Goal: Information Seeking & Learning: Check status

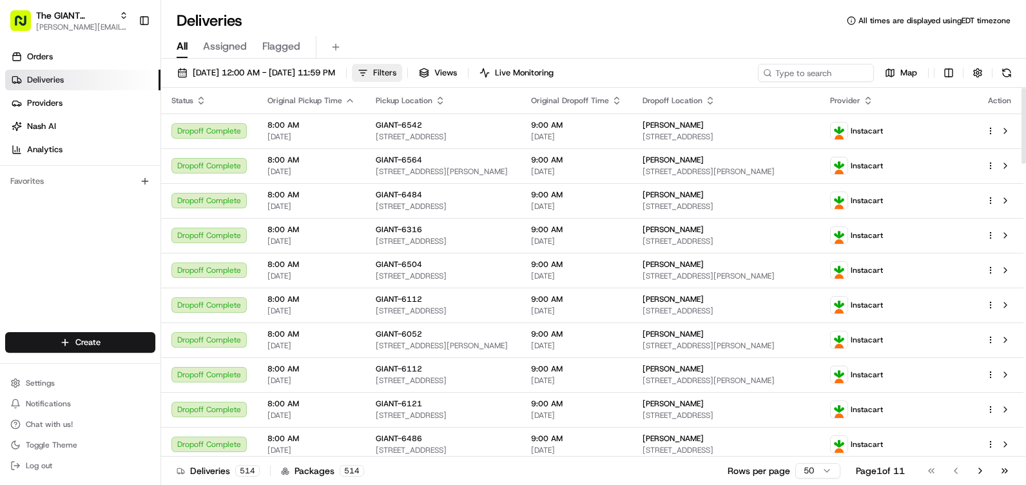
click at [396, 72] on span "Filters" at bounding box center [384, 73] width 23 height 12
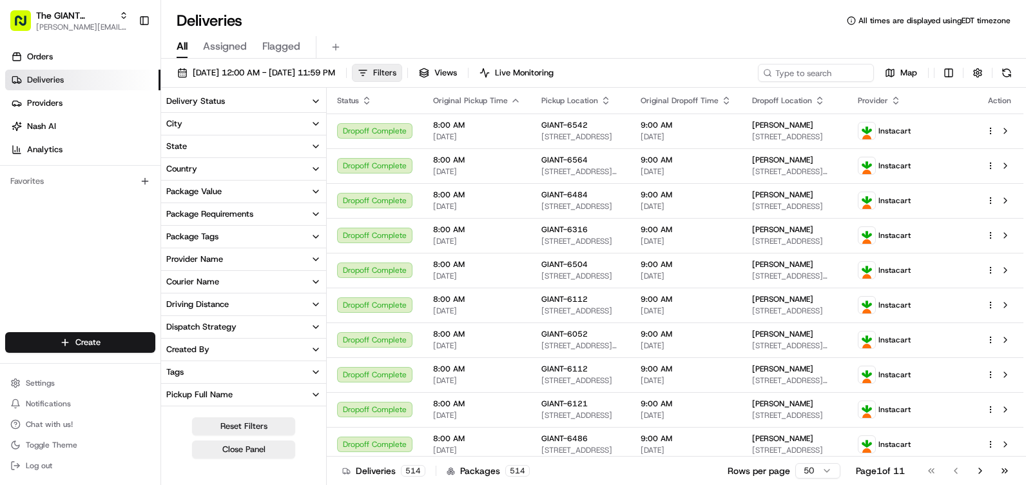
click at [396, 74] on span "Filters" at bounding box center [384, 73] width 23 height 12
click at [396, 67] on span "Filters" at bounding box center [384, 73] width 23 height 12
click at [402, 68] on button "Filters" at bounding box center [377, 73] width 50 height 18
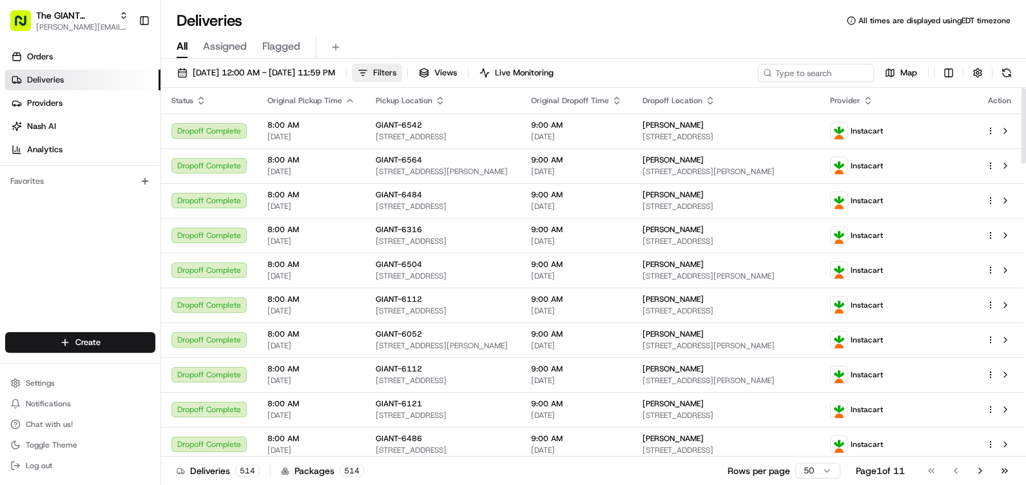
click at [396, 71] on span "Filters" at bounding box center [384, 73] width 23 height 12
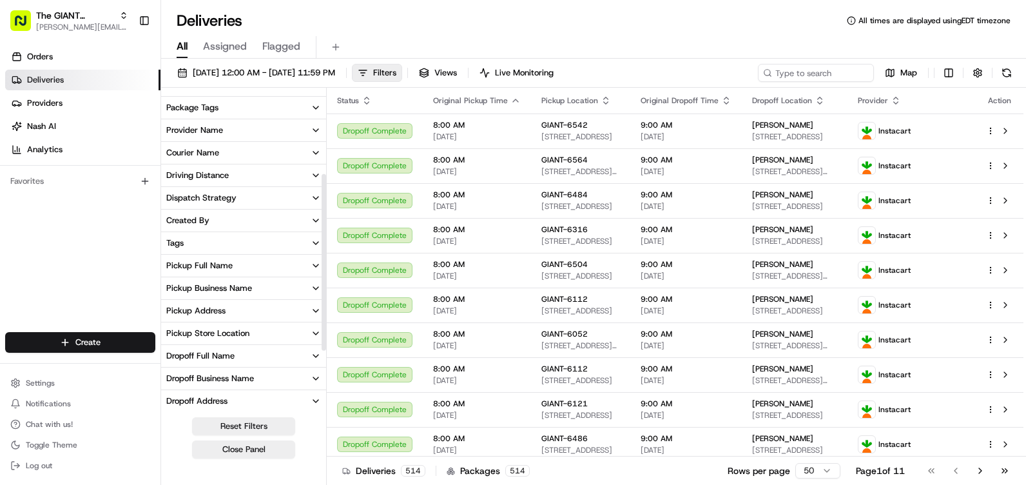
scroll to position [193, 0]
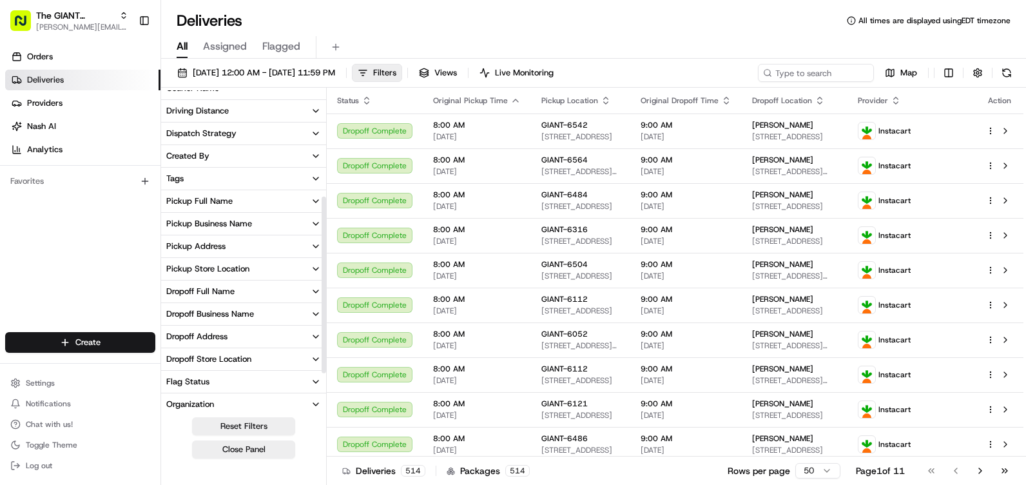
click at [286, 224] on button "Pickup Business Name" at bounding box center [243, 224] width 165 height 22
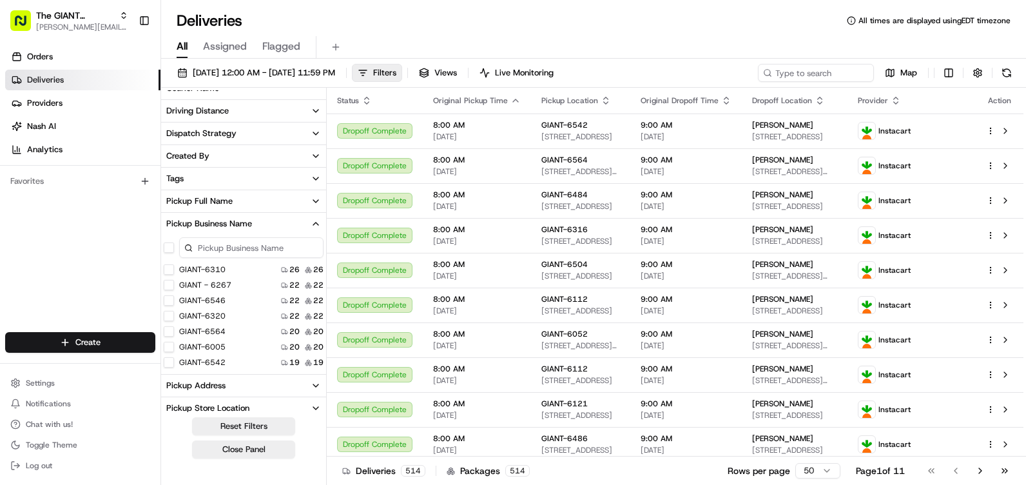
click at [261, 244] on input at bounding box center [251, 247] width 144 height 21
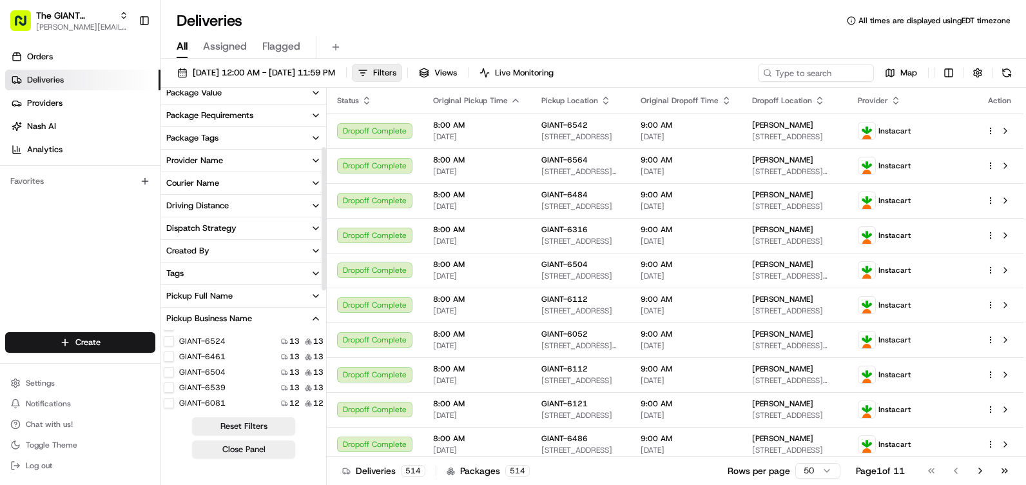
scroll to position [129, 0]
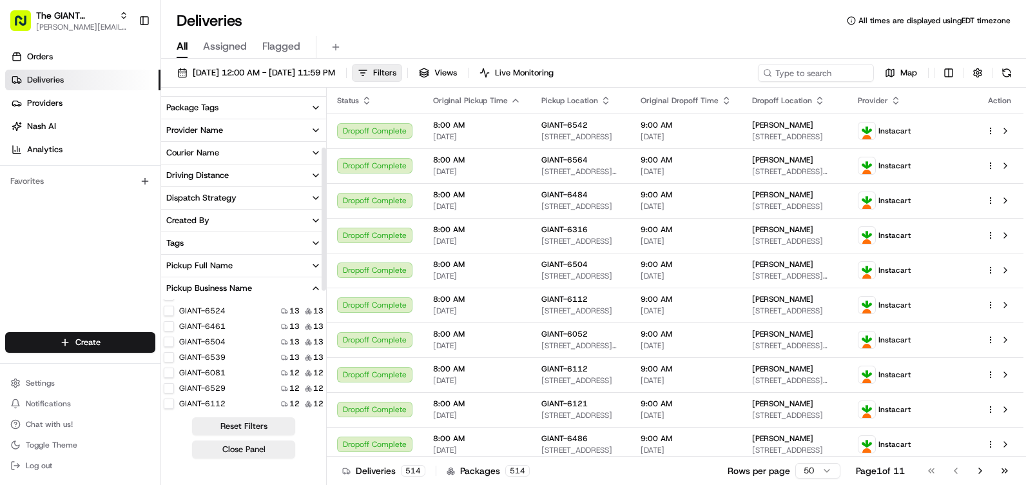
type input "6294"
click at [281, 280] on button "Pickup Business Name" at bounding box center [243, 288] width 165 height 22
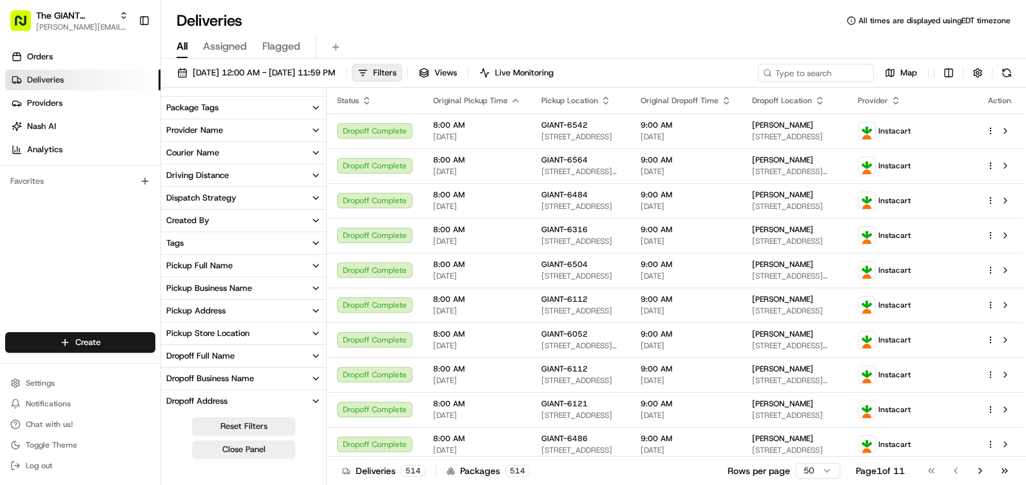
click at [280, 284] on button "Pickup Business Name" at bounding box center [243, 288] width 165 height 22
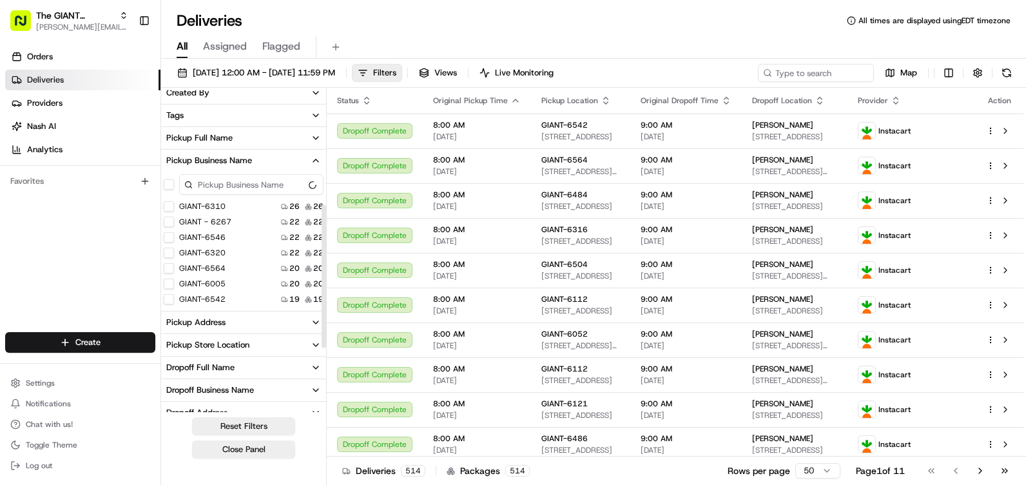
scroll to position [258, 0]
click at [318, 155] on icon "button" at bounding box center [316, 159] width 10 height 10
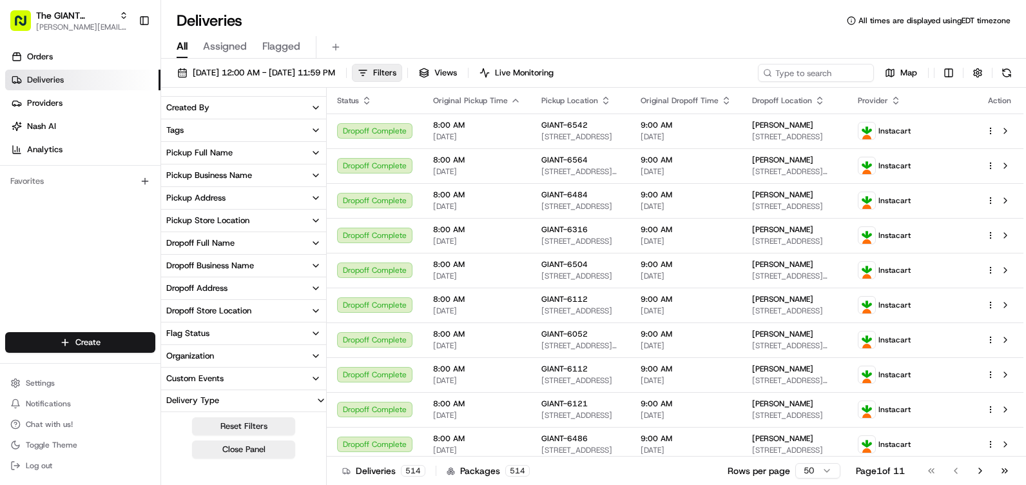
scroll to position [193, 0]
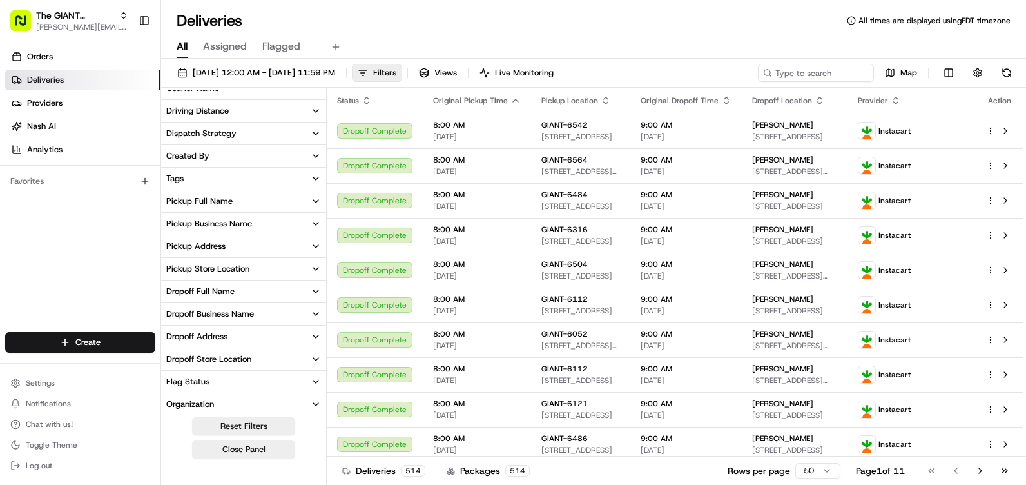
click at [231, 197] on div "Pickup Full Name" at bounding box center [199, 201] width 66 height 12
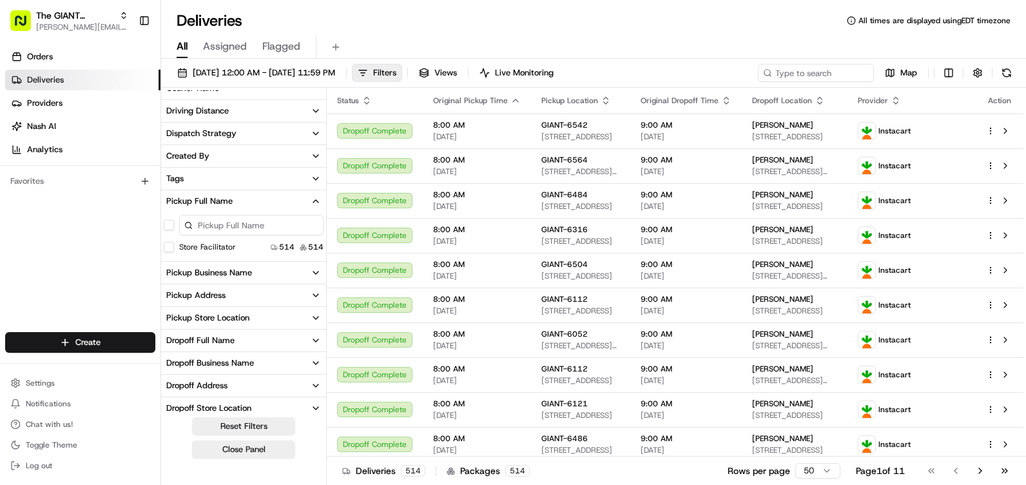
click at [231, 197] on div "Pickup Full Name" at bounding box center [199, 201] width 66 height 12
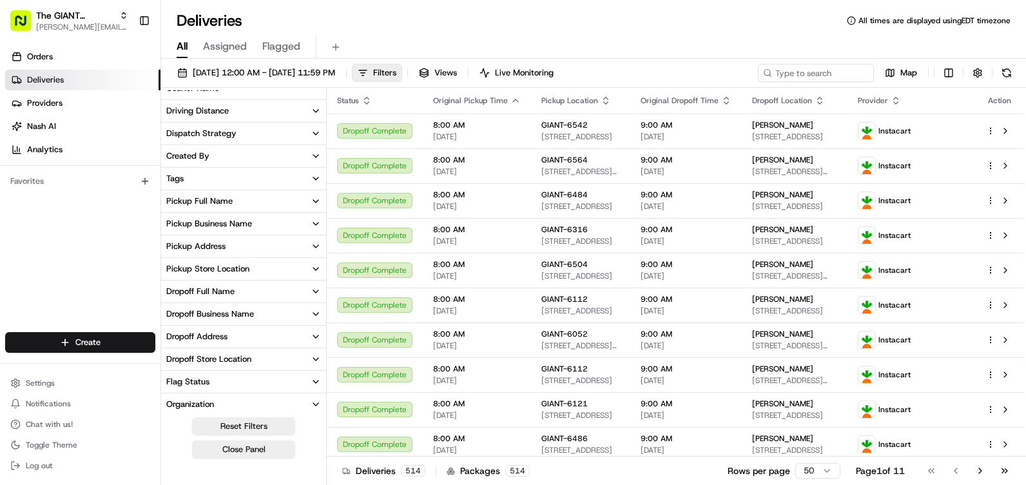
click at [245, 221] on div "Pickup Business Name" at bounding box center [209, 224] width 86 height 12
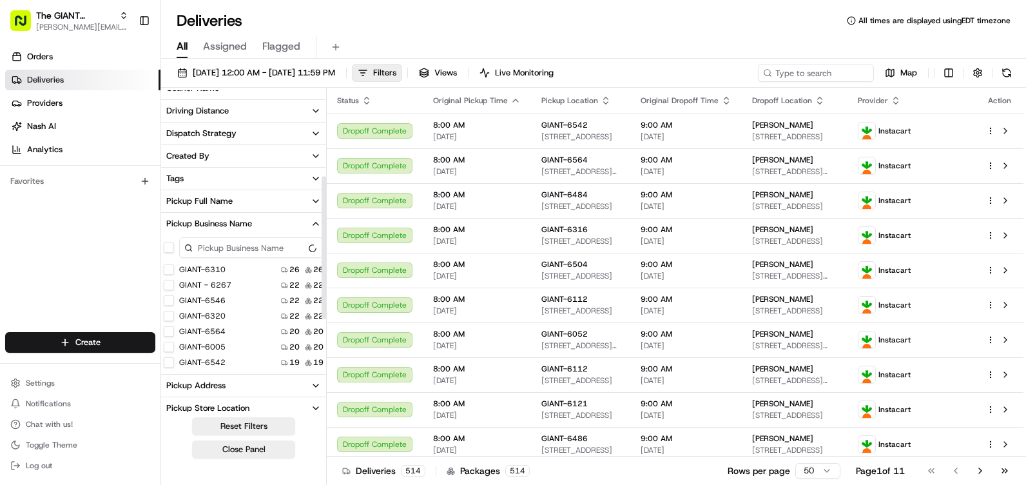
click at [256, 220] on button "Pickup Business Name" at bounding box center [243, 224] width 165 height 22
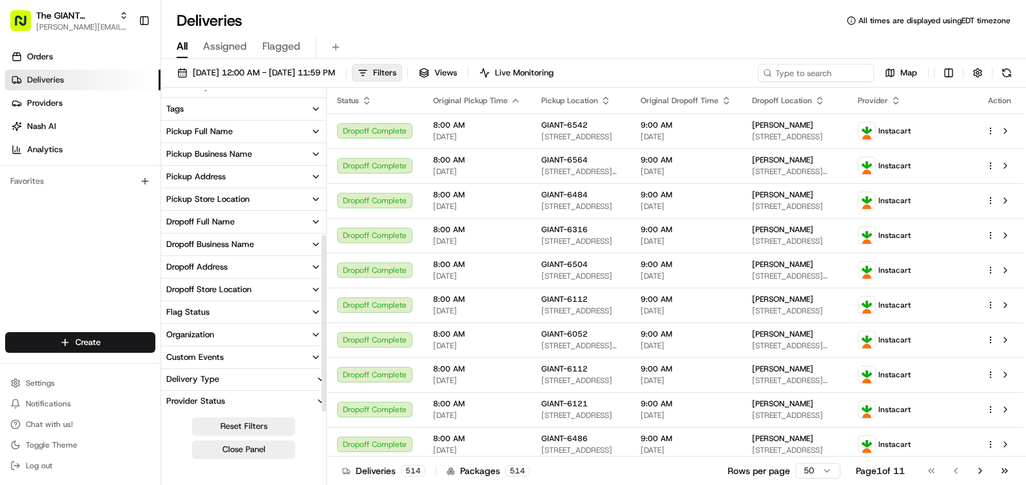
scroll to position [264, 0]
click at [241, 191] on button "Pickup Store Location" at bounding box center [243, 199] width 165 height 22
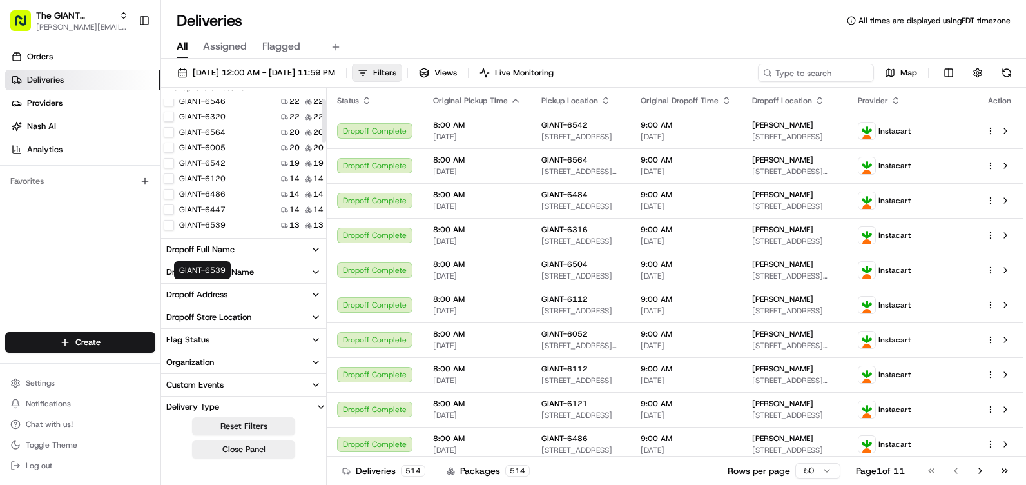
scroll to position [0, 0]
click at [246, 111] on input at bounding box center [251, 111] width 144 height 21
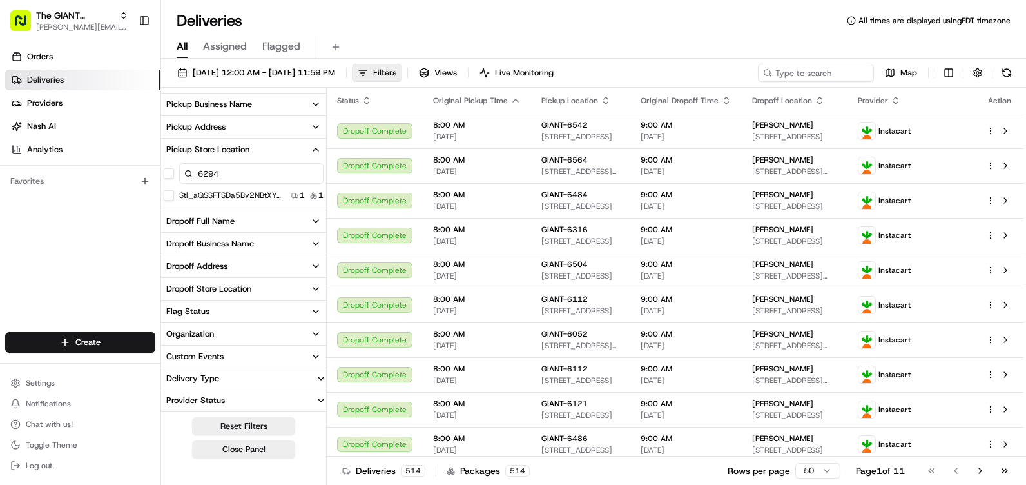
scroll to position [313, 0]
type input "6294"
click at [220, 198] on label "GIANT-6294" at bounding box center [202, 195] width 46 height 10
click at [174, 198] on button "GIANT-6294" at bounding box center [169, 195] width 10 height 10
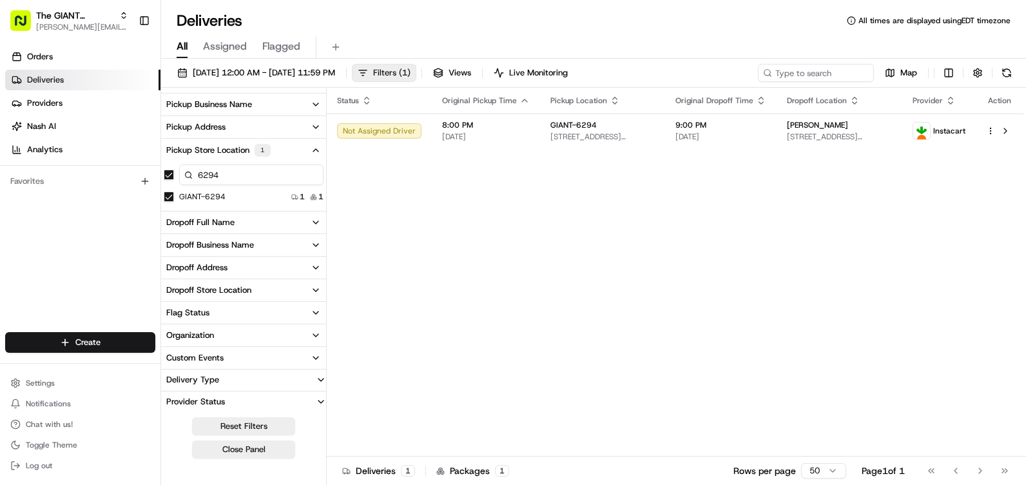
click at [411, 69] on span "Filters ( 1 )" at bounding box center [391, 73] width 37 height 12
